Goal: Obtain resource: Download file/media

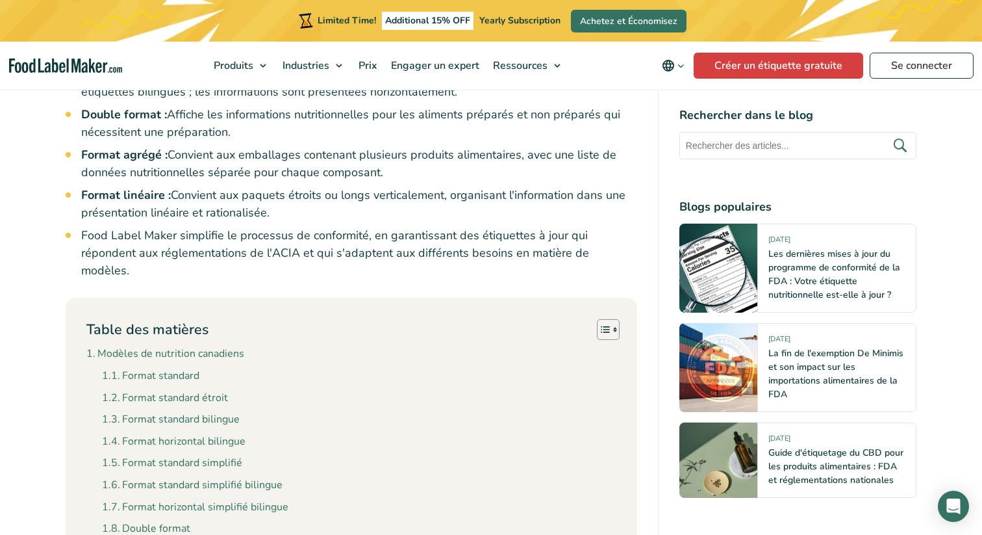
scroll to position [1036, 0]
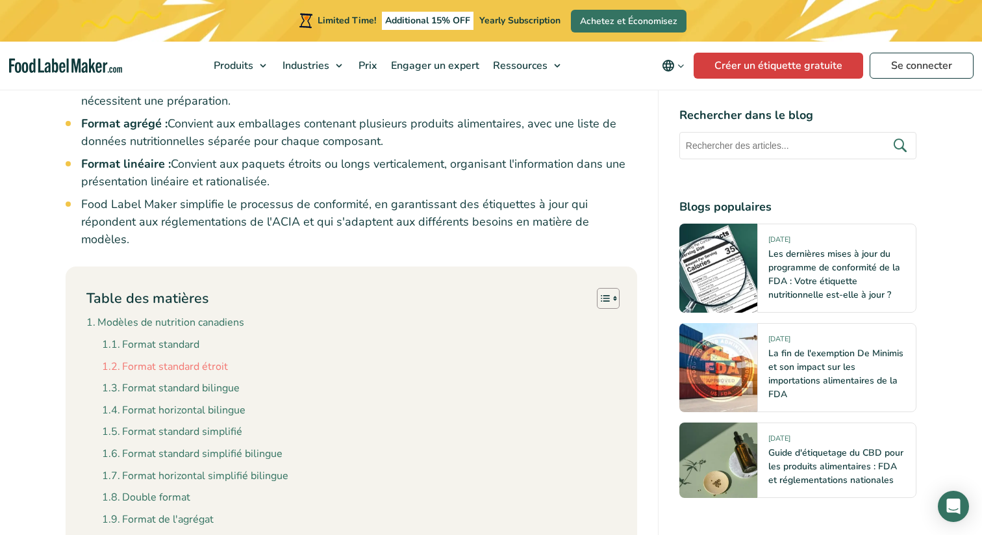
click at [204, 359] on link "Format standard étroit" at bounding box center [165, 367] width 126 height 17
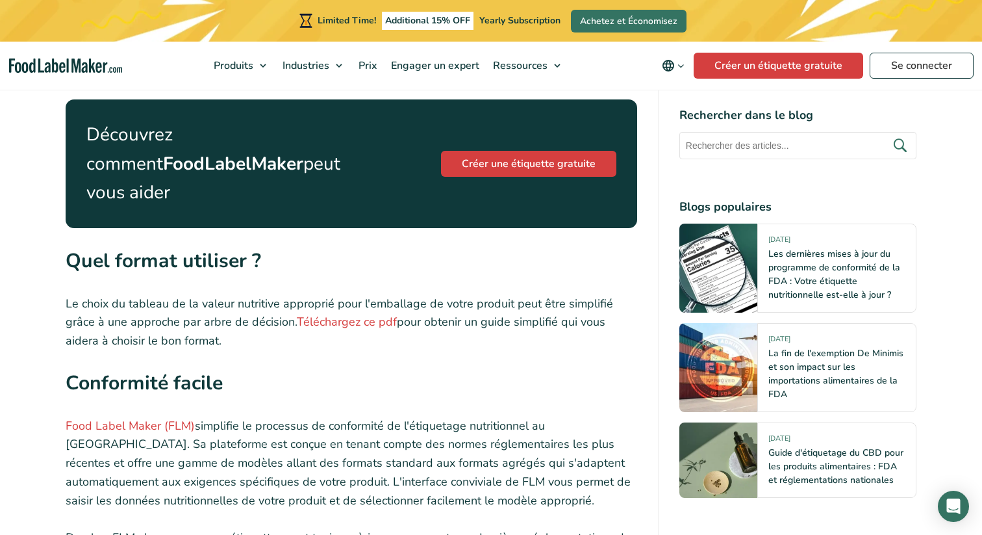
scroll to position [4769, 0]
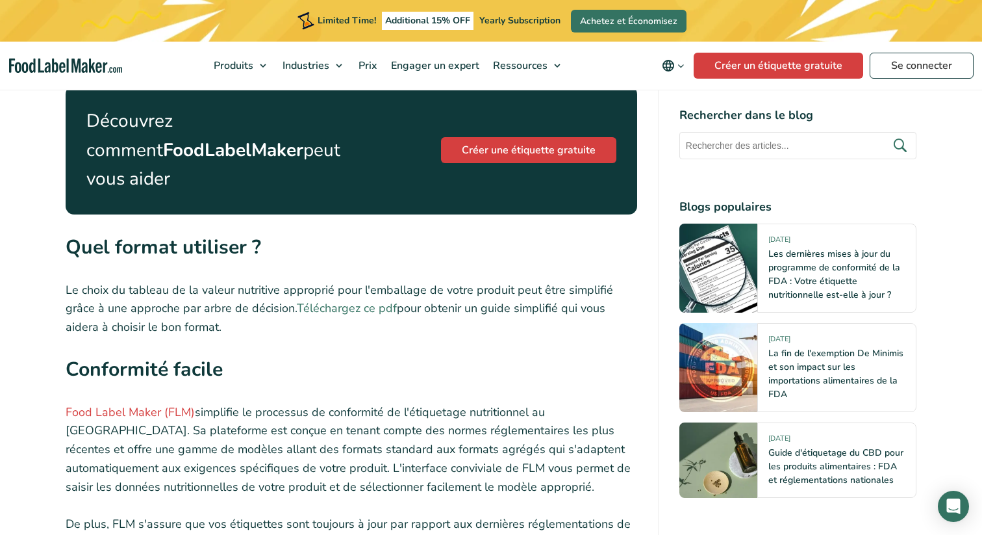
click at [339, 300] on link "Téléchargez ce pdf" at bounding box center [347, 308] width 100 height 16
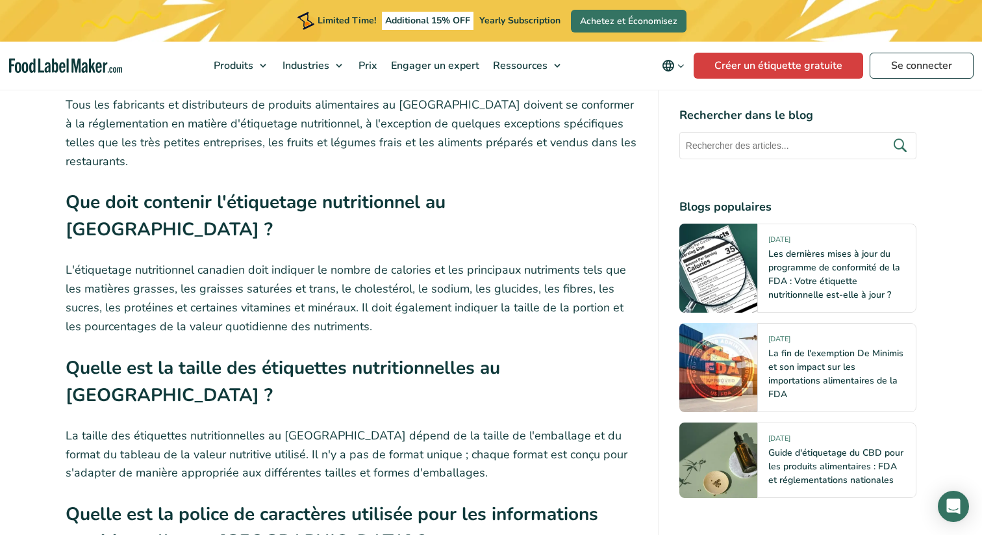
scroll to position [5395, 0]
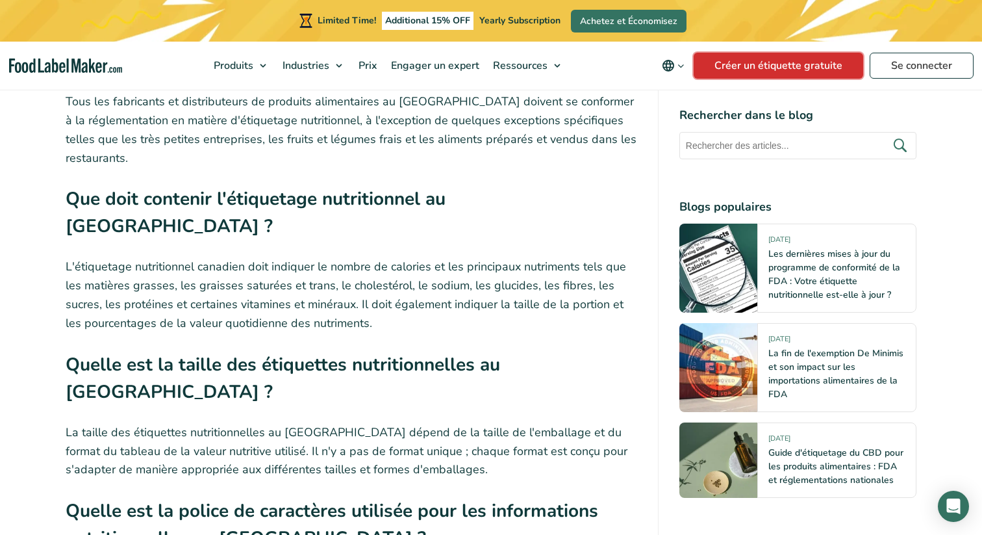
click at [751, 76] on link "Créer un étiquette gratuite" at bounding box center [779, 66] width 170 height 26
click at [370, 63] on span "Prix" at bounding box center [367, 65] width 24 height 14
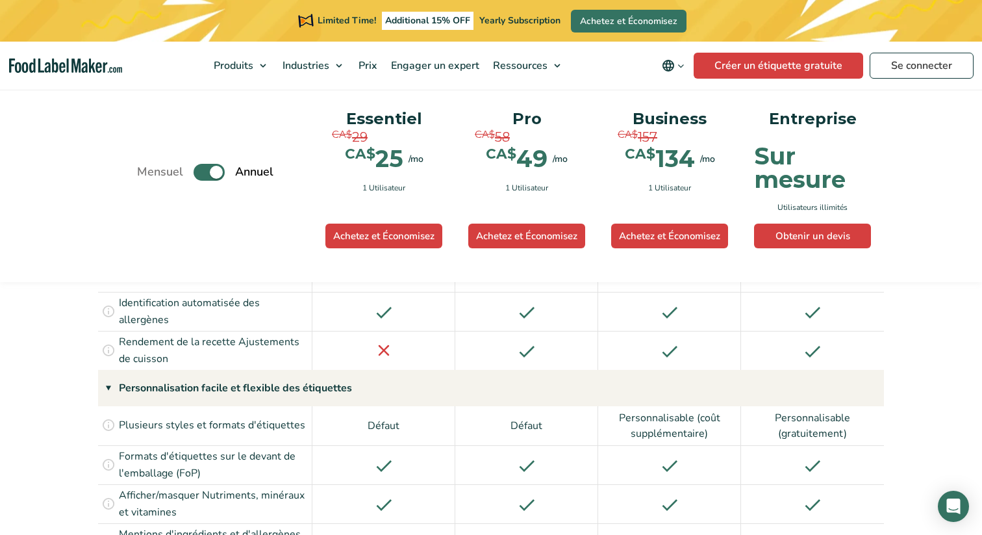
scroll to position [1500, 0]
